Goal: Information Seeking & Learning: Learn about a topic

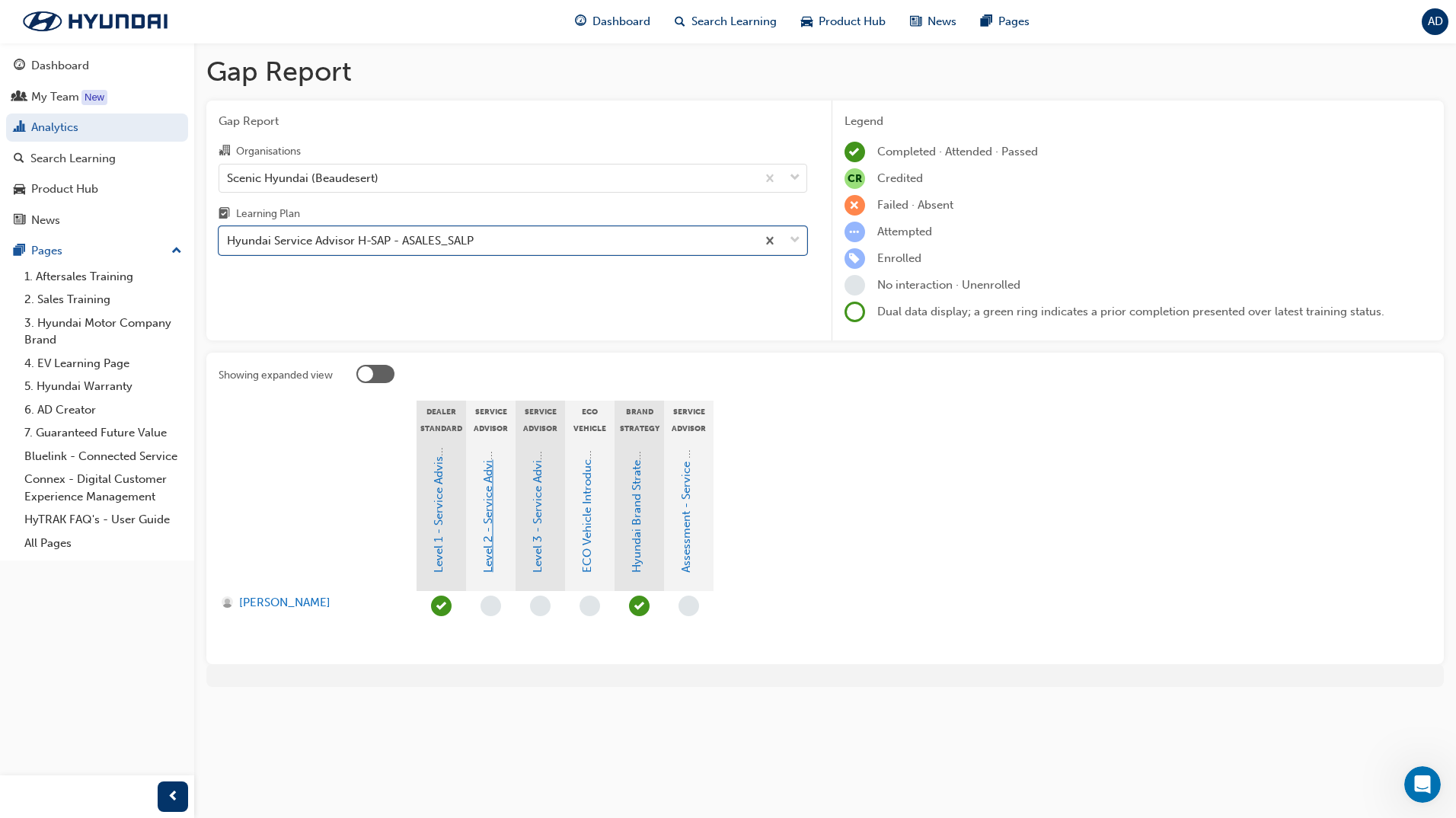
click at [489, 528] on link "Level 2 - Service Advisor Program" at bounding box center [488, 483] width 14 height 179
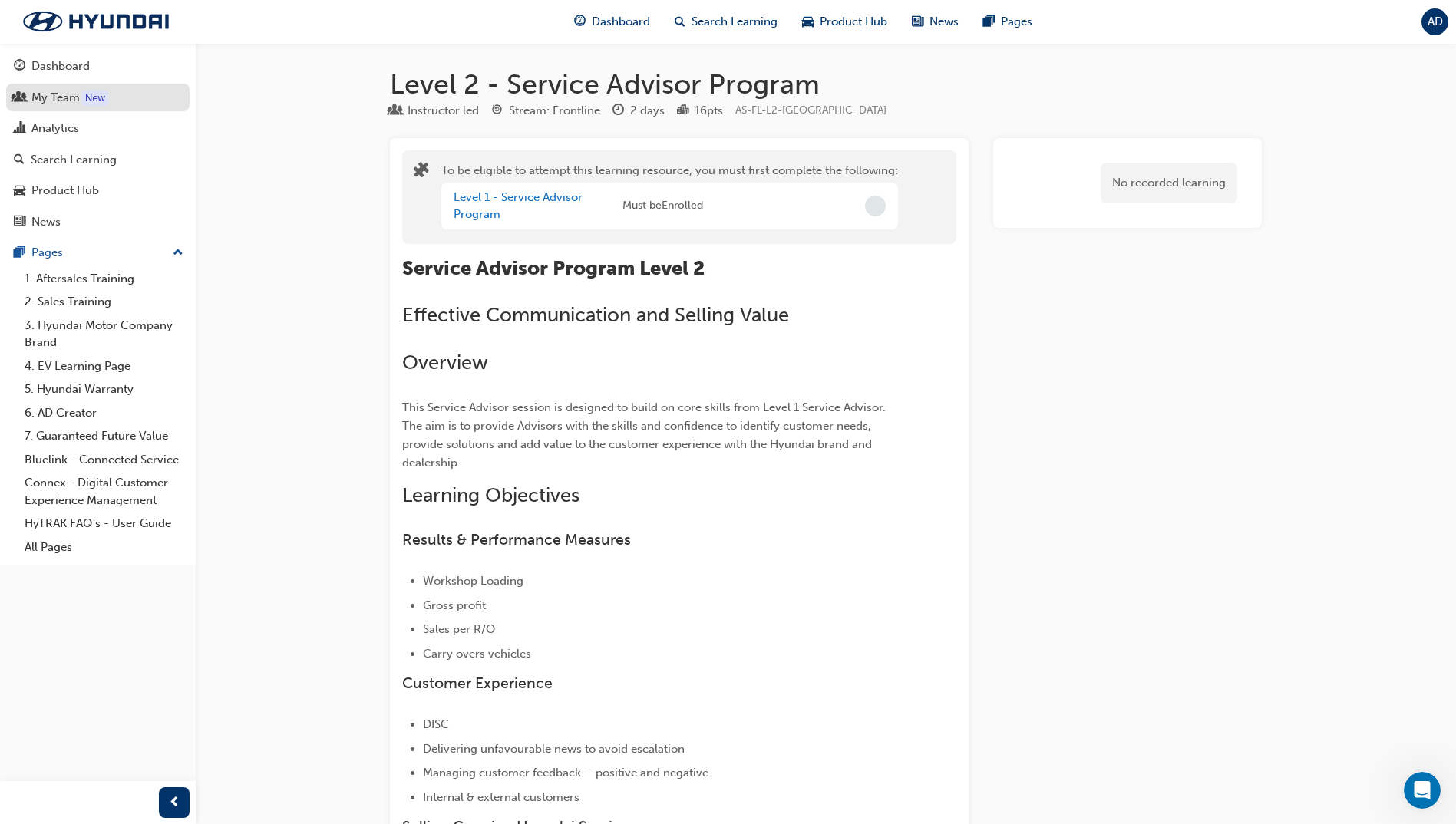
click at [72, 107] on link "My Team New" at bounding box center [97, 97] width 183 height 28
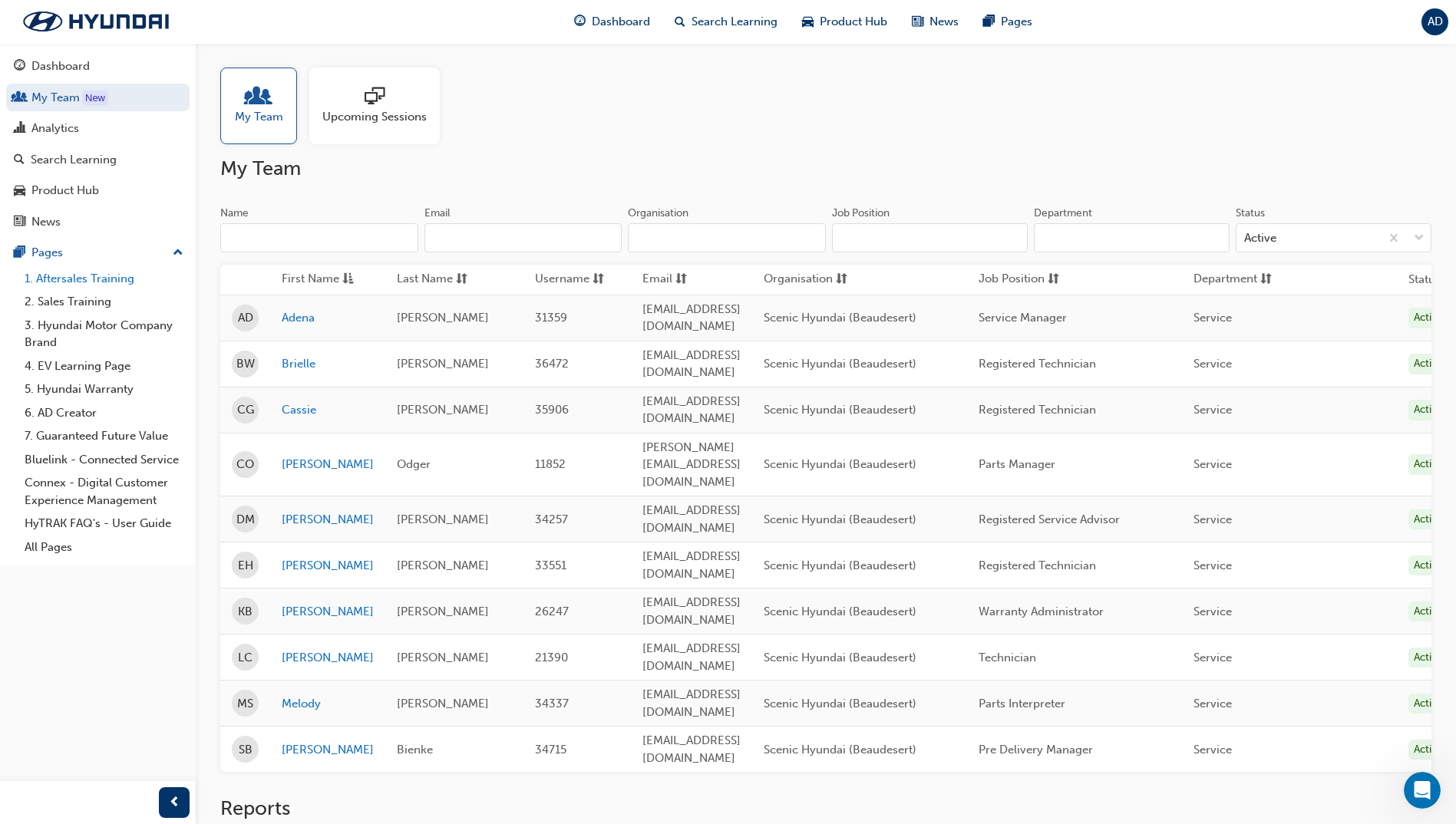
click at [79, 281] on link "1. Aftersales Training" at bounding box center [103, 278] width 171 height 24
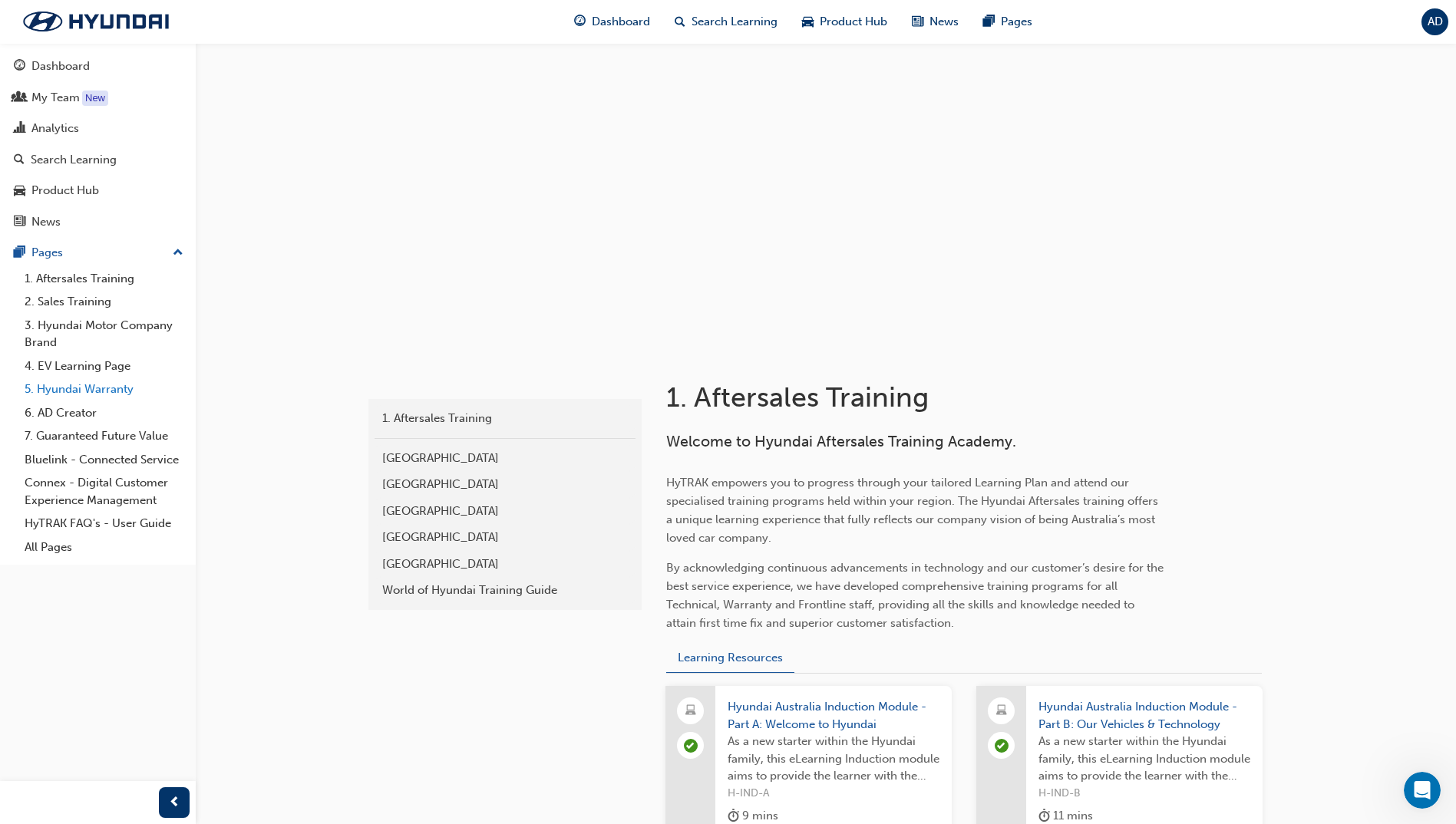
click at [82, 386] on link "5. Hyundai Warranty" at bounding box center [103, 388] width 171 height 24
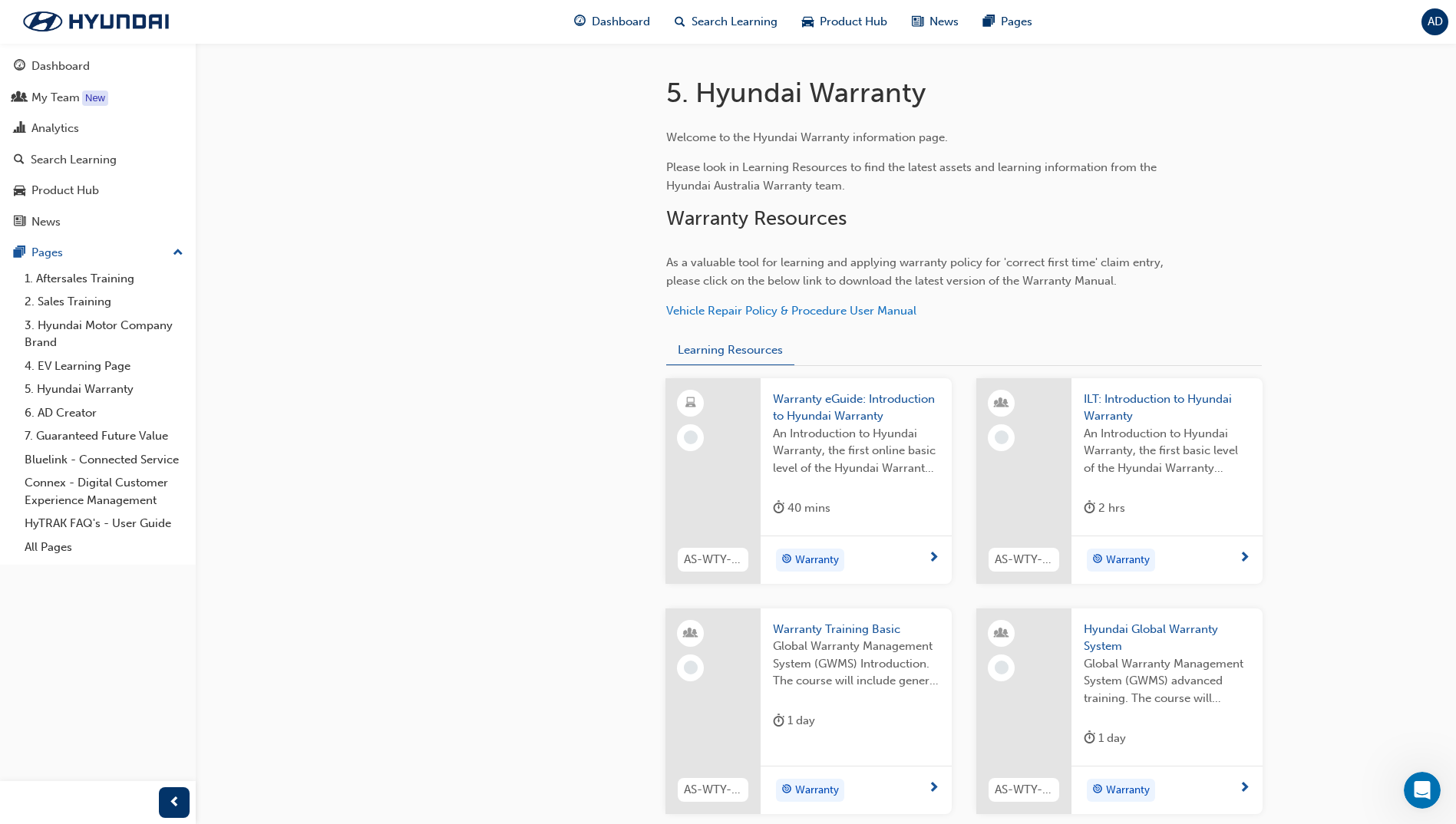
scroll to position [460, 0]
